Goal: Contribute content: Contribute content

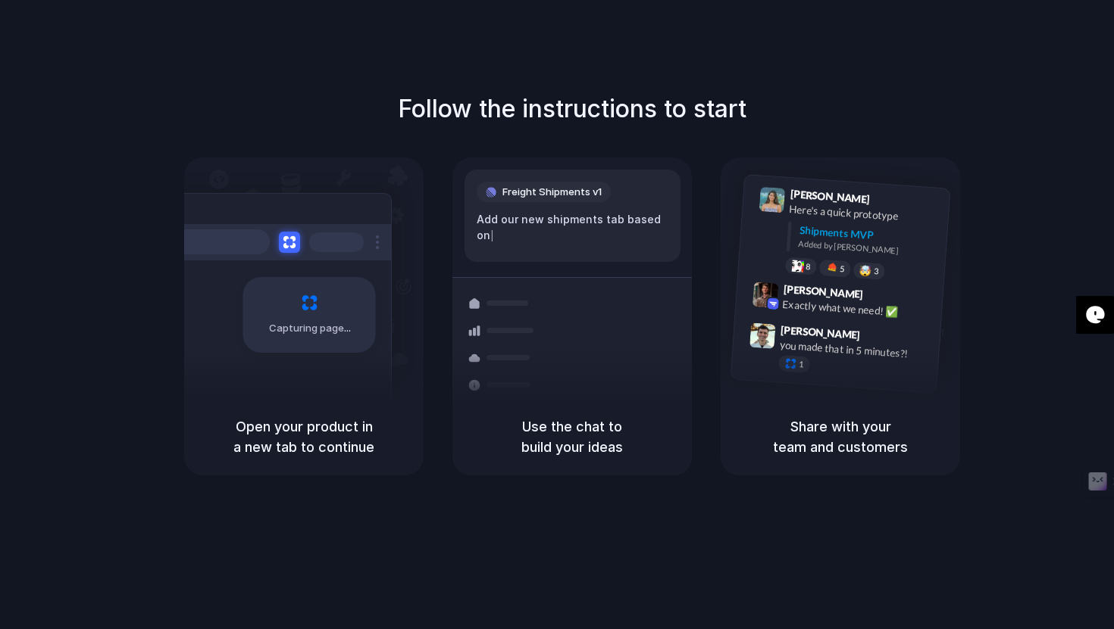
click at [305, 323] on span "Capturing page" at bounding box center [311, 328] width 84 height 15
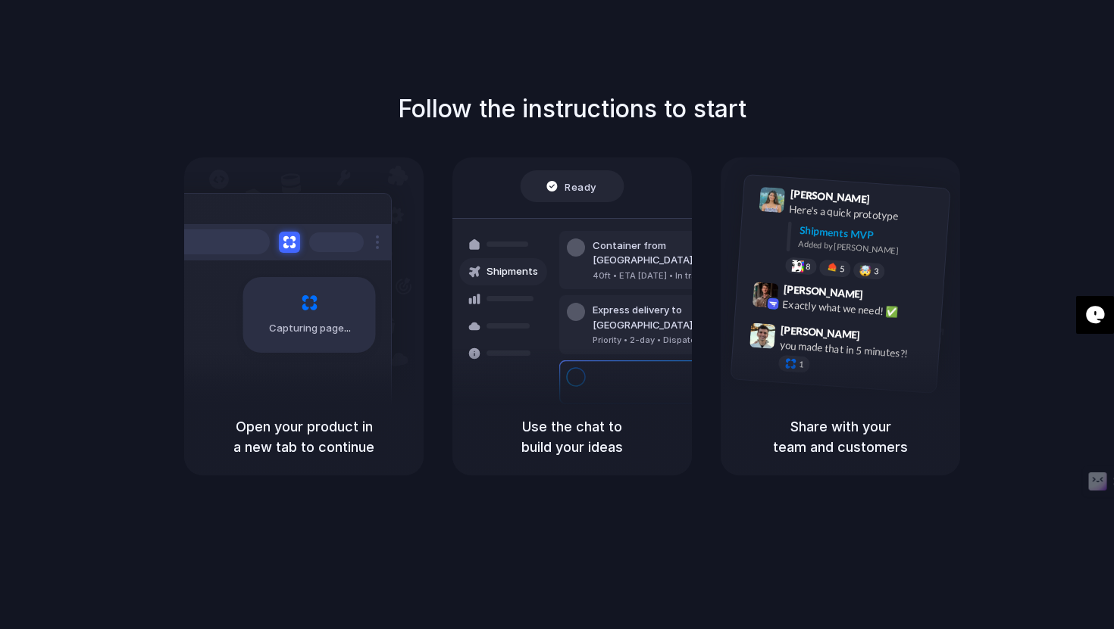
click at [308, 277] on div "Capturing page" at bounding box center [309, 315] width 133 height 76
click at [585, 188] on span "Ready" at bounding box center [581, 186] width 32 height 15
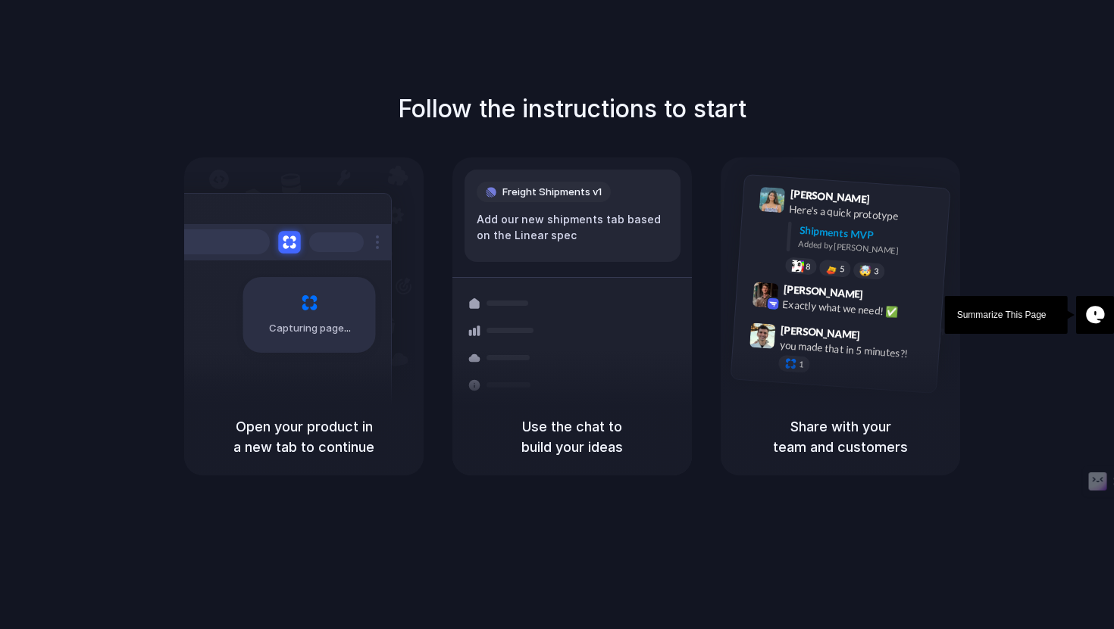
click at [290, 238] on button at bounding box center [289, 242] width 22 height 22
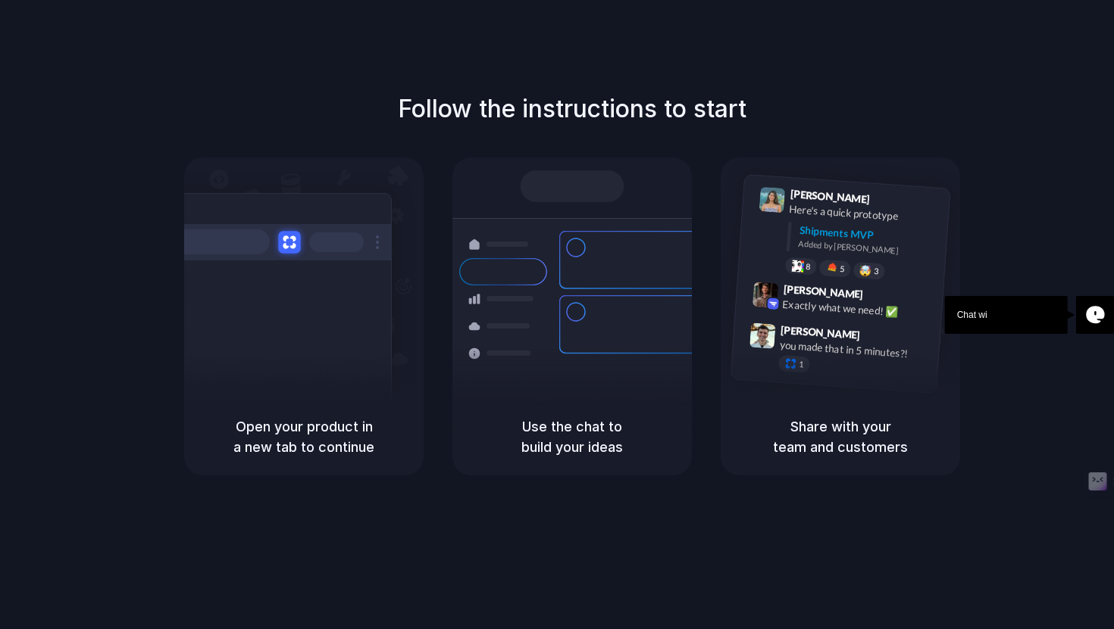
click at [291, 238] on button at bounding box center [289, 242] width 22 height 22
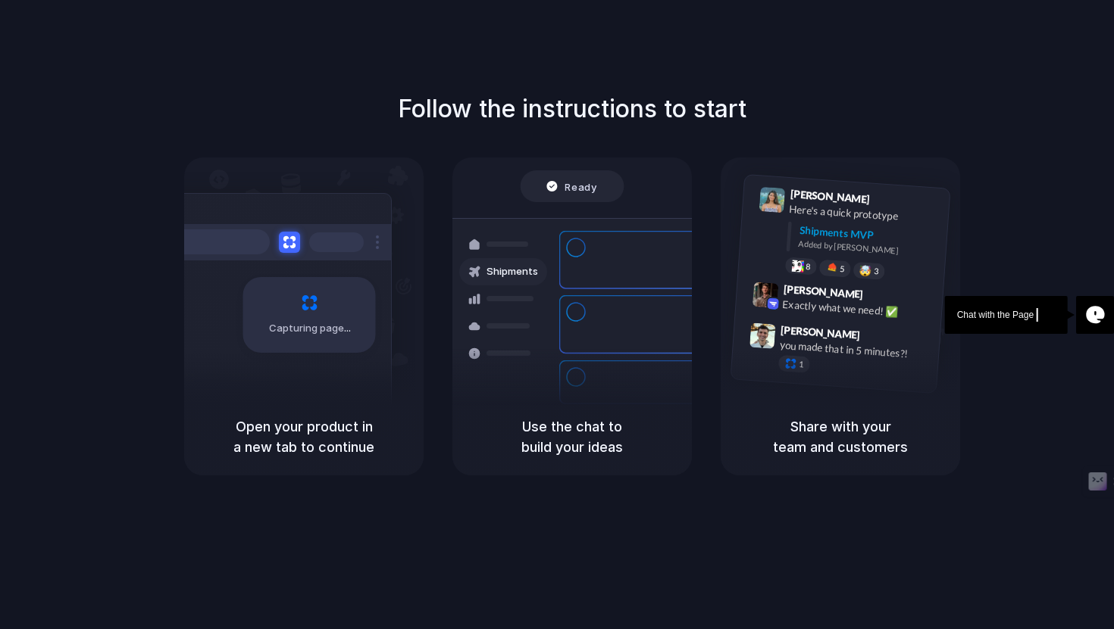
click at [313, 308] on div "Capturing page" at bounding box center [309, 315] width 133 height 76
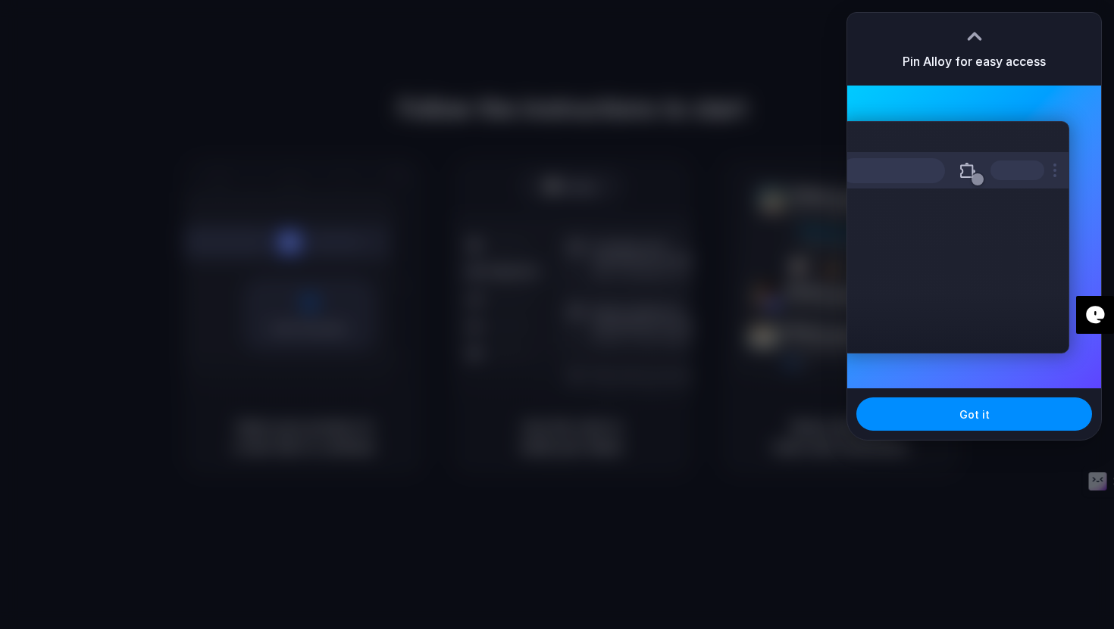
click at [762, 290] on div at bounding box center [557, 314] width 1114 height 629
click at [987, 423] on button "Got it" at bounding box center [974, 414] width 236 height 33
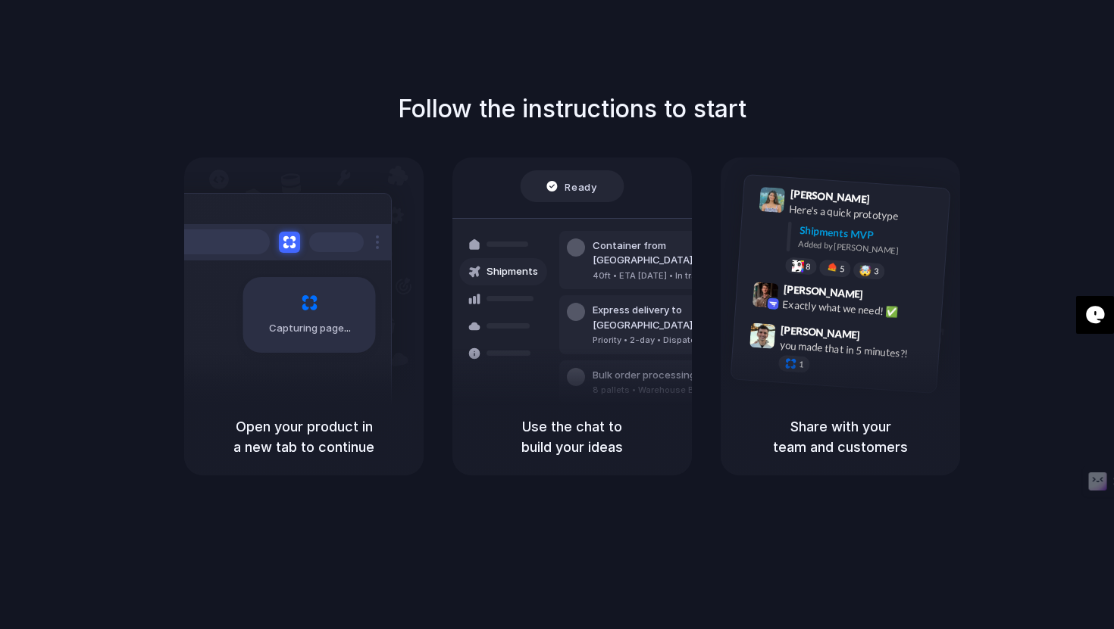
click at [350, 311] on div "Capturing page" at bounding box center [309, 315] width 133 height 76
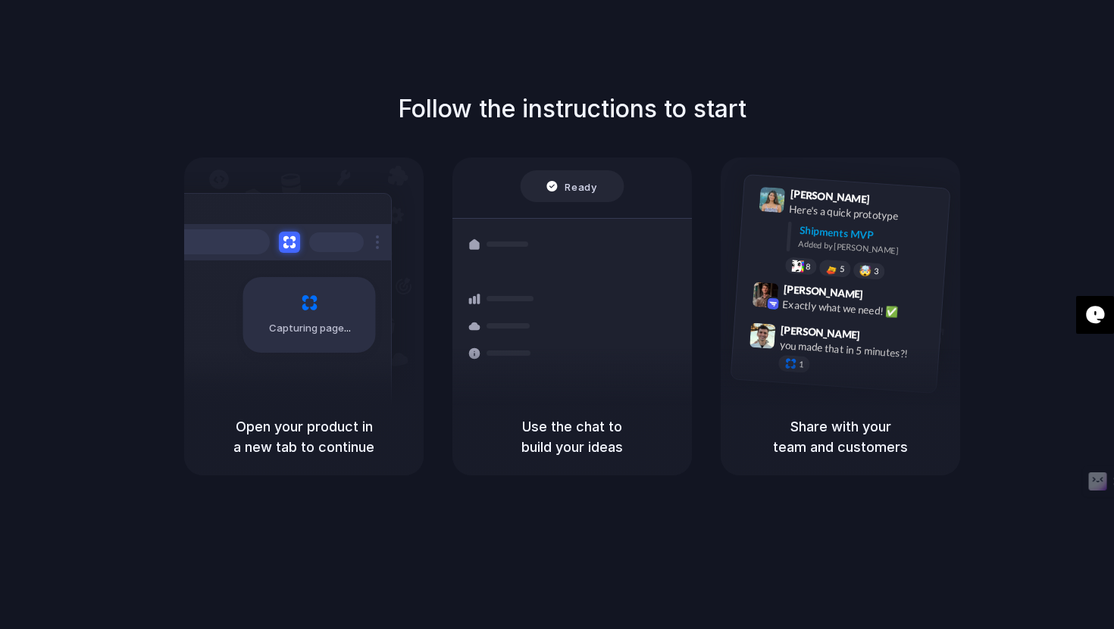
click at [534, 367] on div "Shipments" at bounding box center [491, 325] width 111 height 212
click at [583, 187] on span "Freight Shipments v1" at bounding box center [551, 192] width 99 height 15
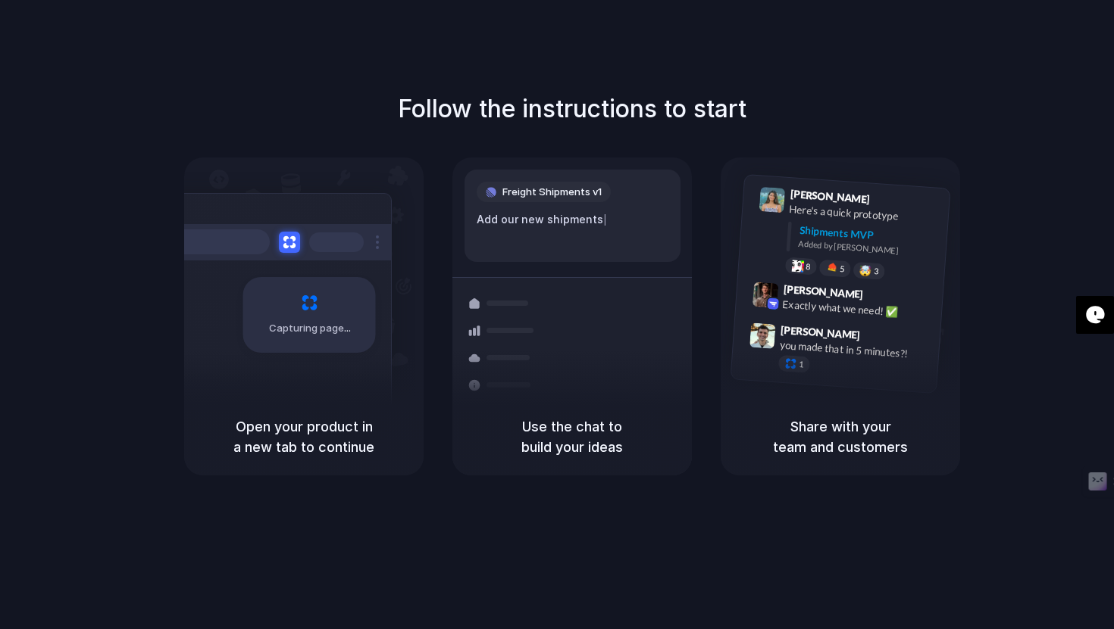
click at [573, 220] on div "Add our new shipments |" at bounding box center [572, 219] width 192 height 17
click at [588, 272] on div "Freight Shipments v1 Add our new shipments tab based on the Linear s | Shipment…" at bounding box center [572, 330] width 258 height 321
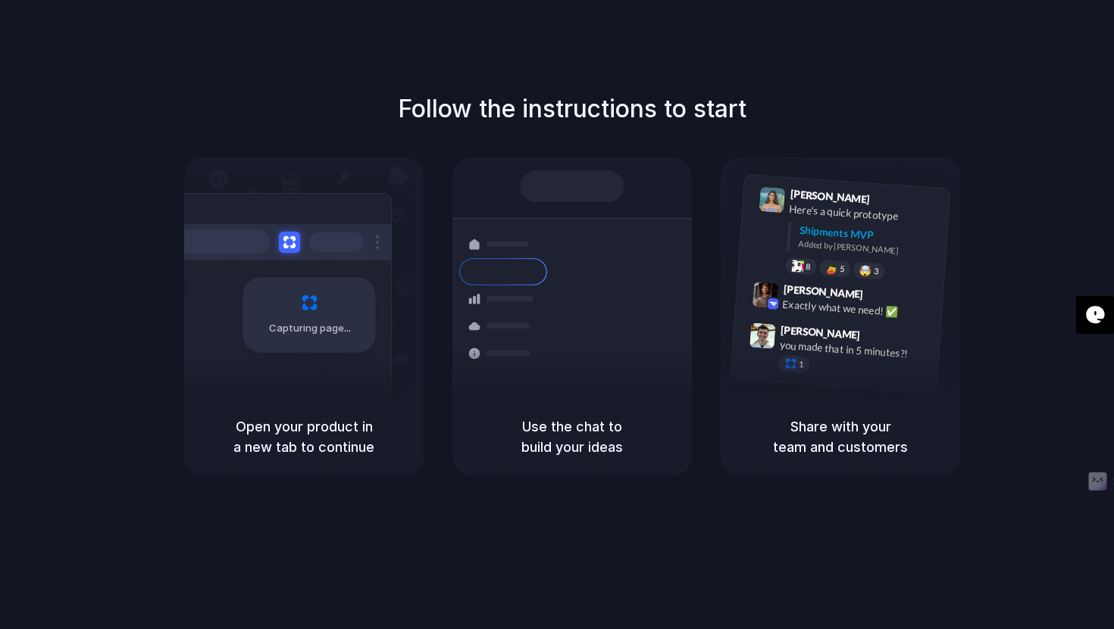
click at [373, 331] on div "Capturing page" at bounding box center [309, 315] width 133 height 76
click at [361, 209] on div "Capturing page" at bounding box center [277, 309] width 229 height 233
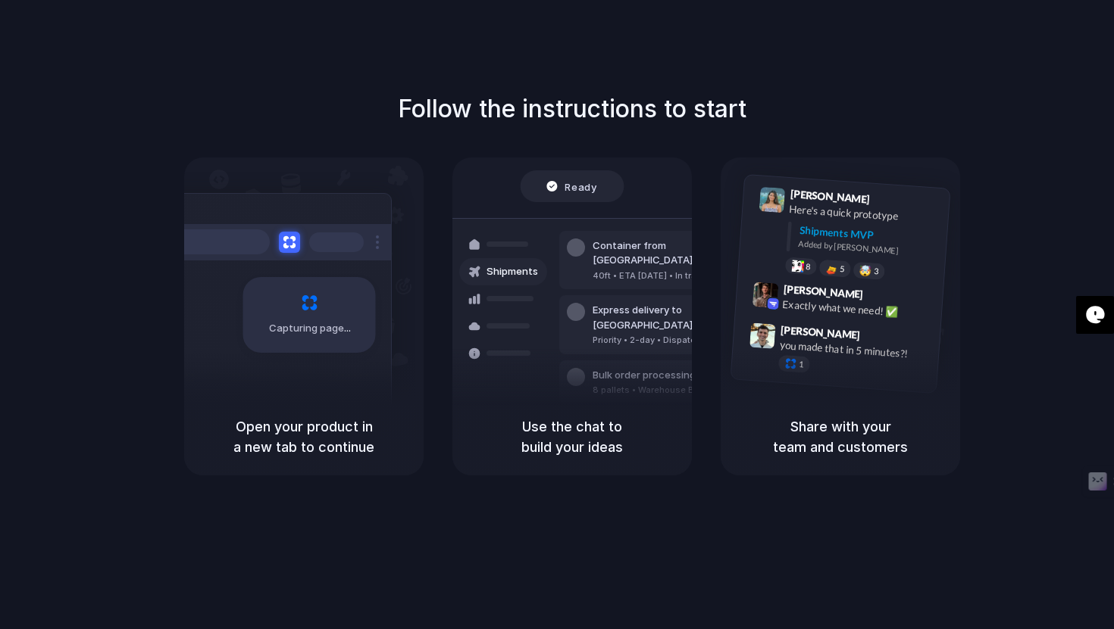
click at [557, 315] on div at bounding box center [557, 315] width 0 height 0
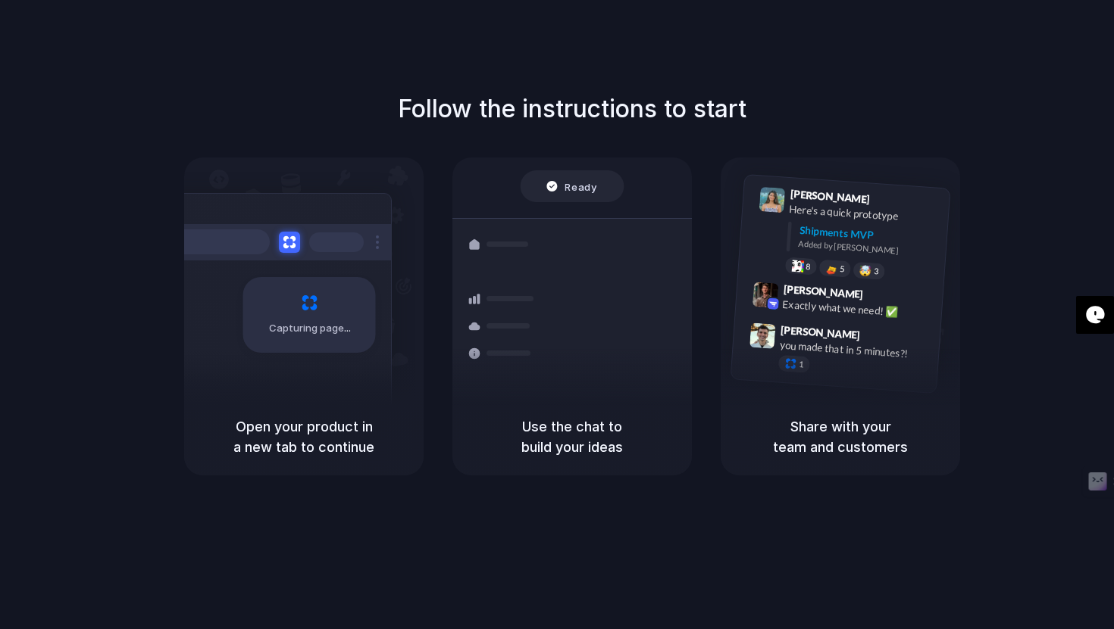
click at [557, 315] on div at bounding box center [557, 315] width 0 height 0
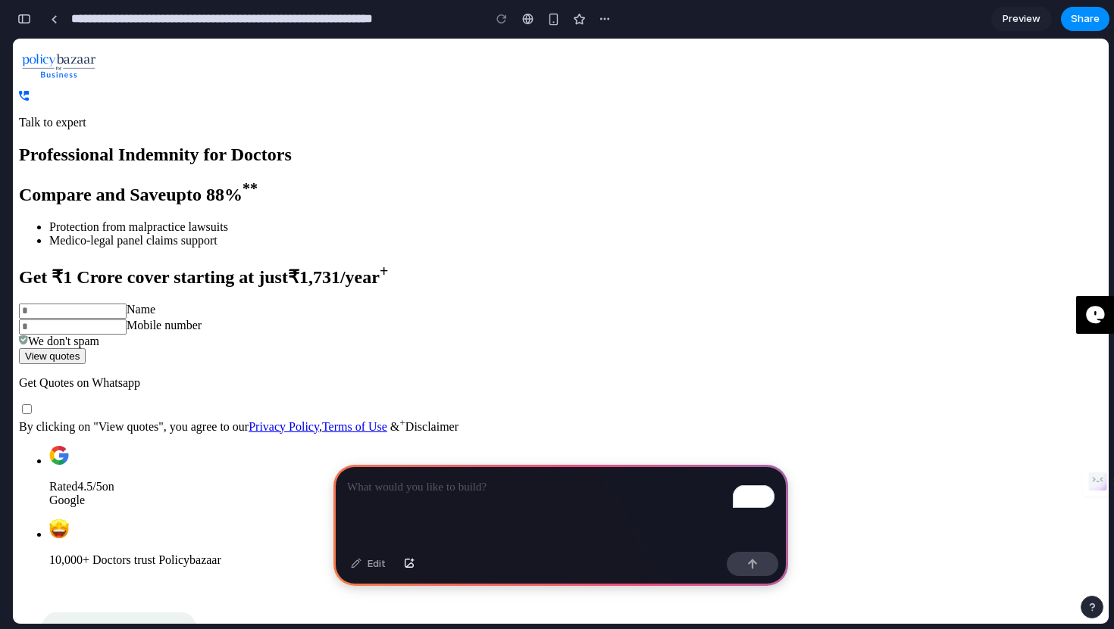
click at [469, 489] on p "To enrich screen reader interactions, please activate Accessibility in Grammarl…" at bounding box center [560, 488] width 427 height 18
click at [756, 566] on div "button" at bounding box center [752, 564] width 11 height 11
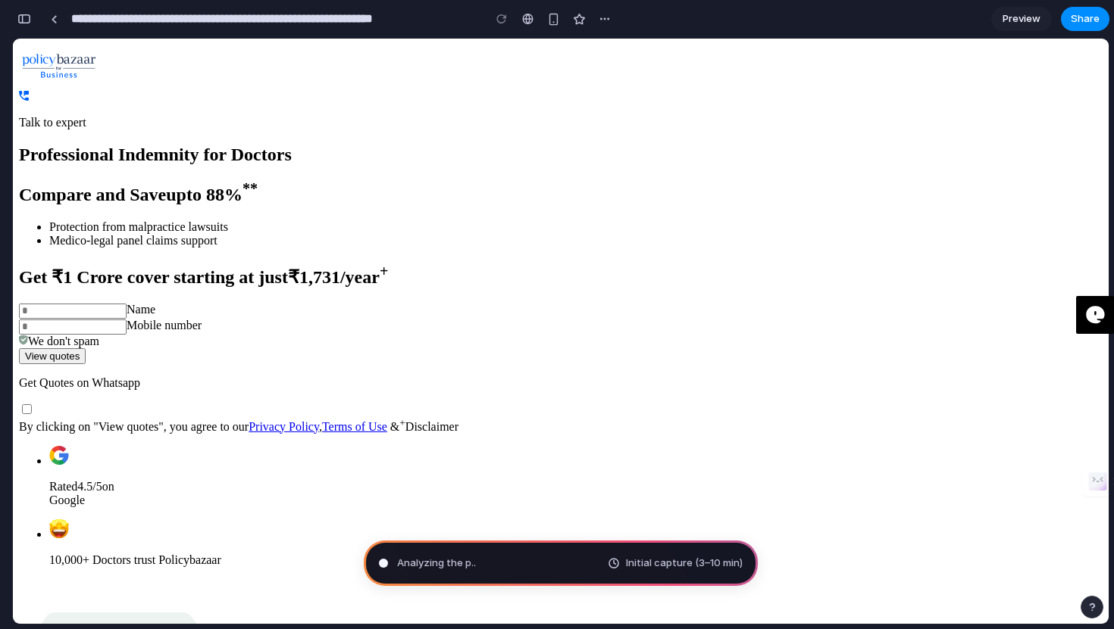
type input "**********"
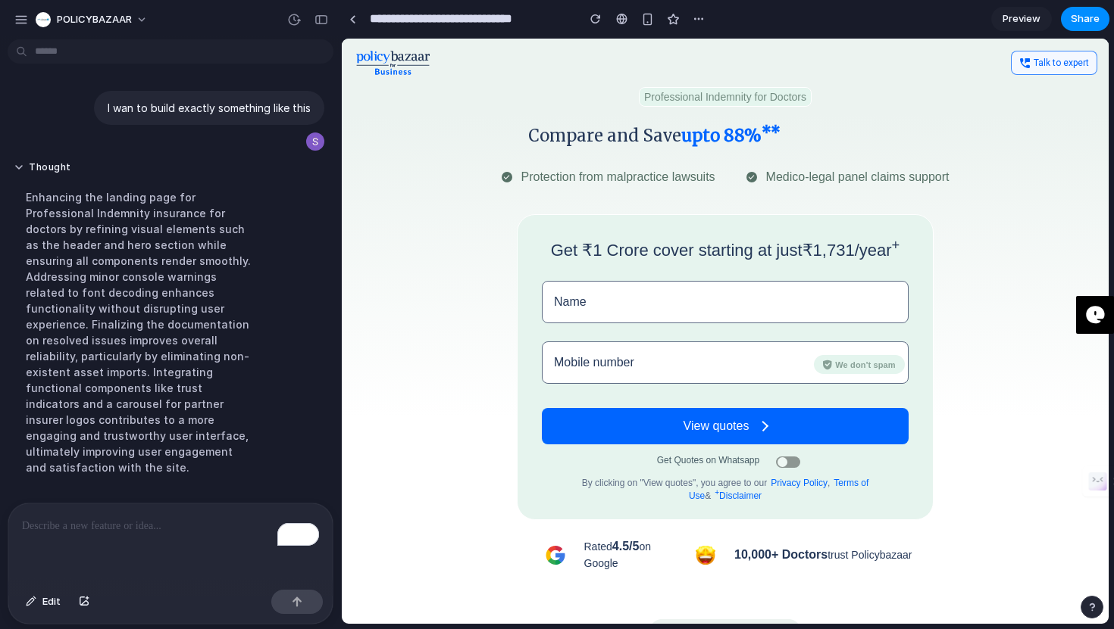
scroll to position [190, 0]
